Goal: Communication & Community: Participate in discussion

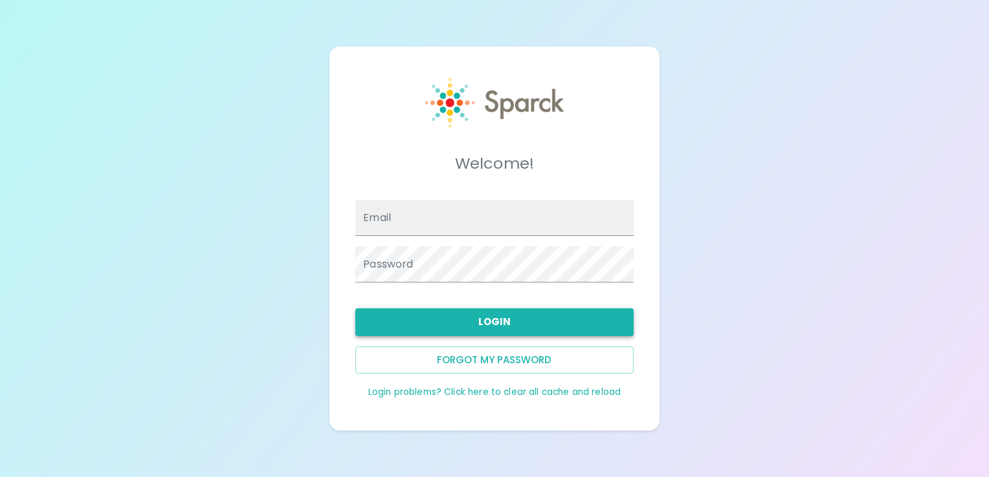
type input "[EMAIL_ADDRESS][DOMAIN_NAME]"
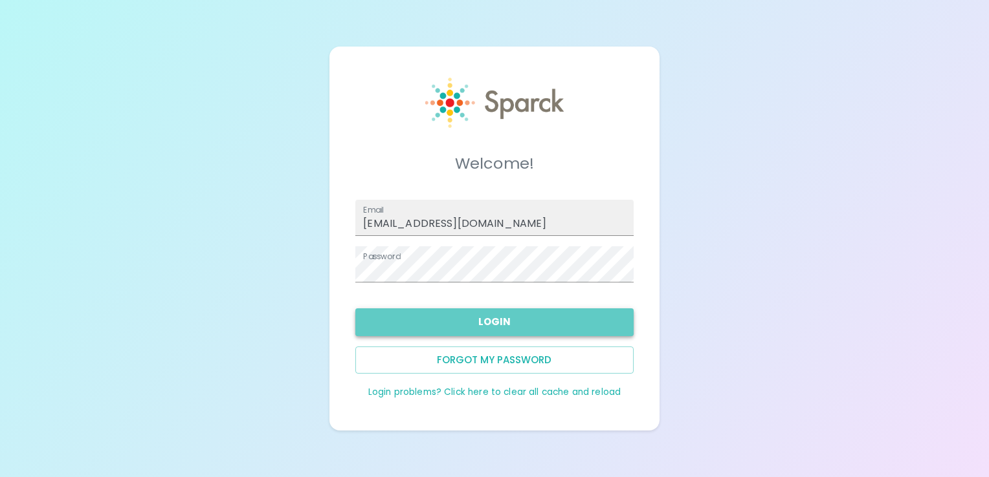
click at [552, 321] on button "Login" at bounding box center [494, 322] width 278 height 27
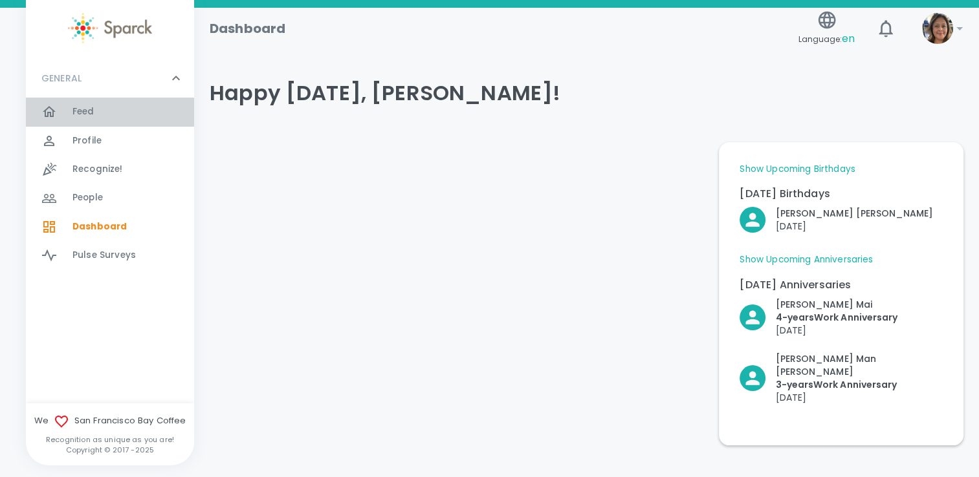
click at [66, 120] on div "Feed 0" at bounding box center [117, 112] width 153 height 18
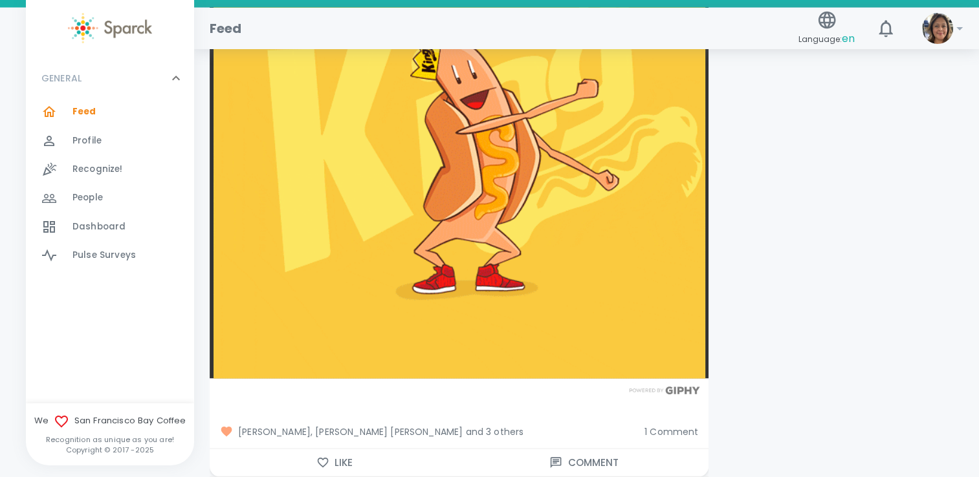
scroll to position [2523, 0]
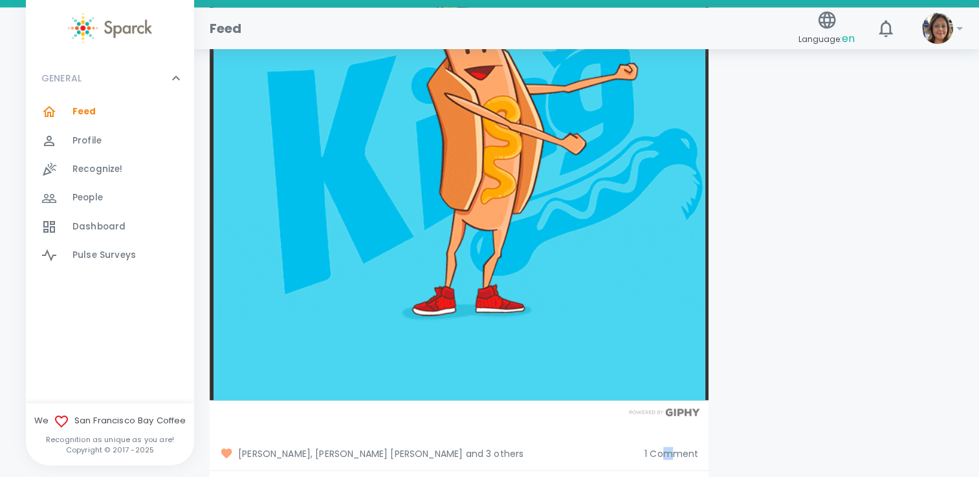
click at [670, 449] on span "1 Comment" at bounding box center [671, 454] width 54 height 13
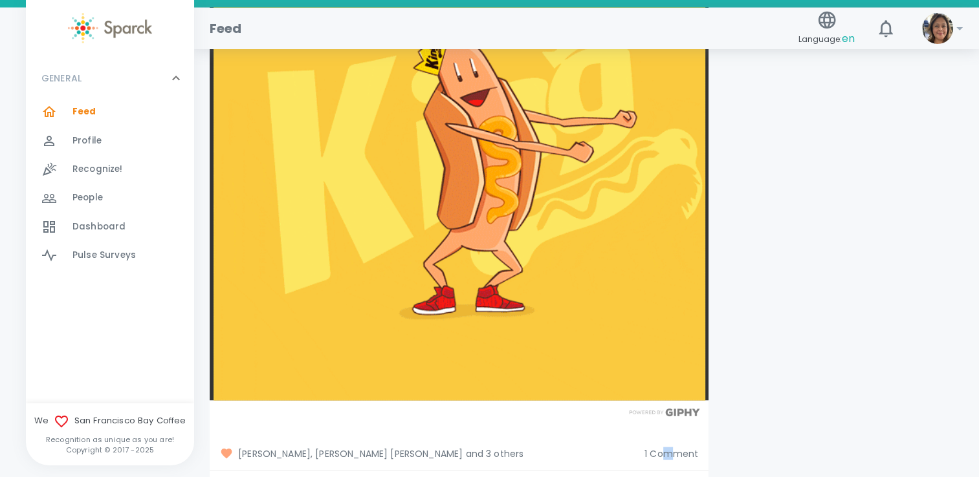
click at [670, 449] on span "1 Comment" at bounding box center [671, 454] width 54 height 13
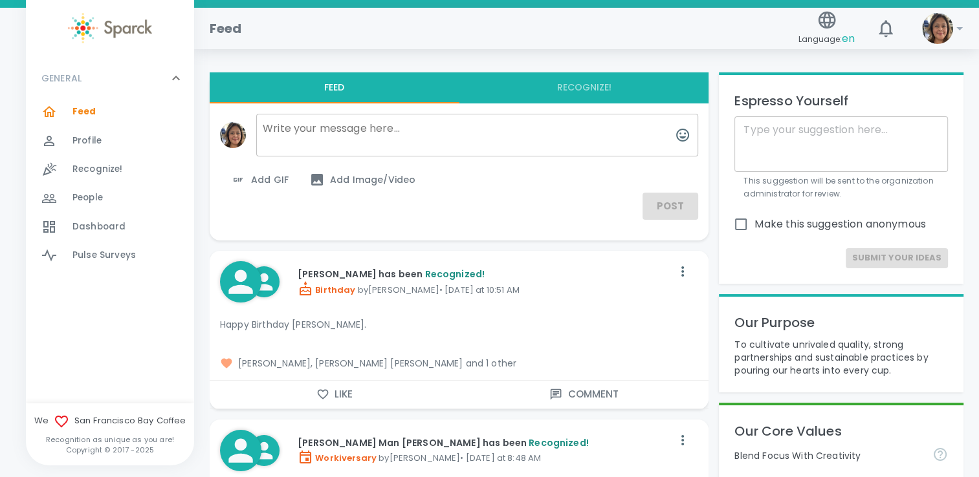
scroll to position [0, 0]
